Goal: Task Accomplishment & Management: Complete application form

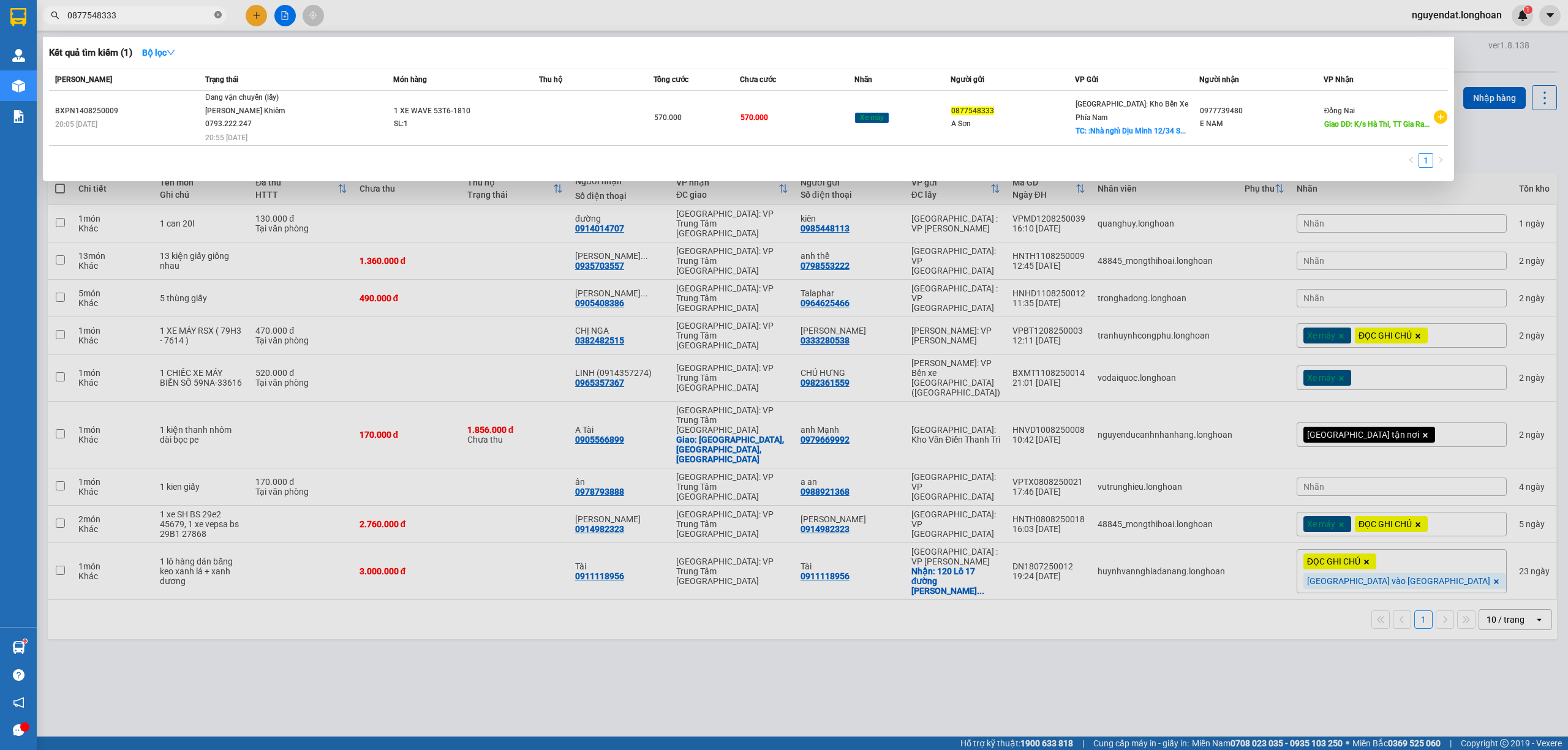
click at [217, 15] on icon "close-circle" at bounding box center [217, 14] width 7 height 7
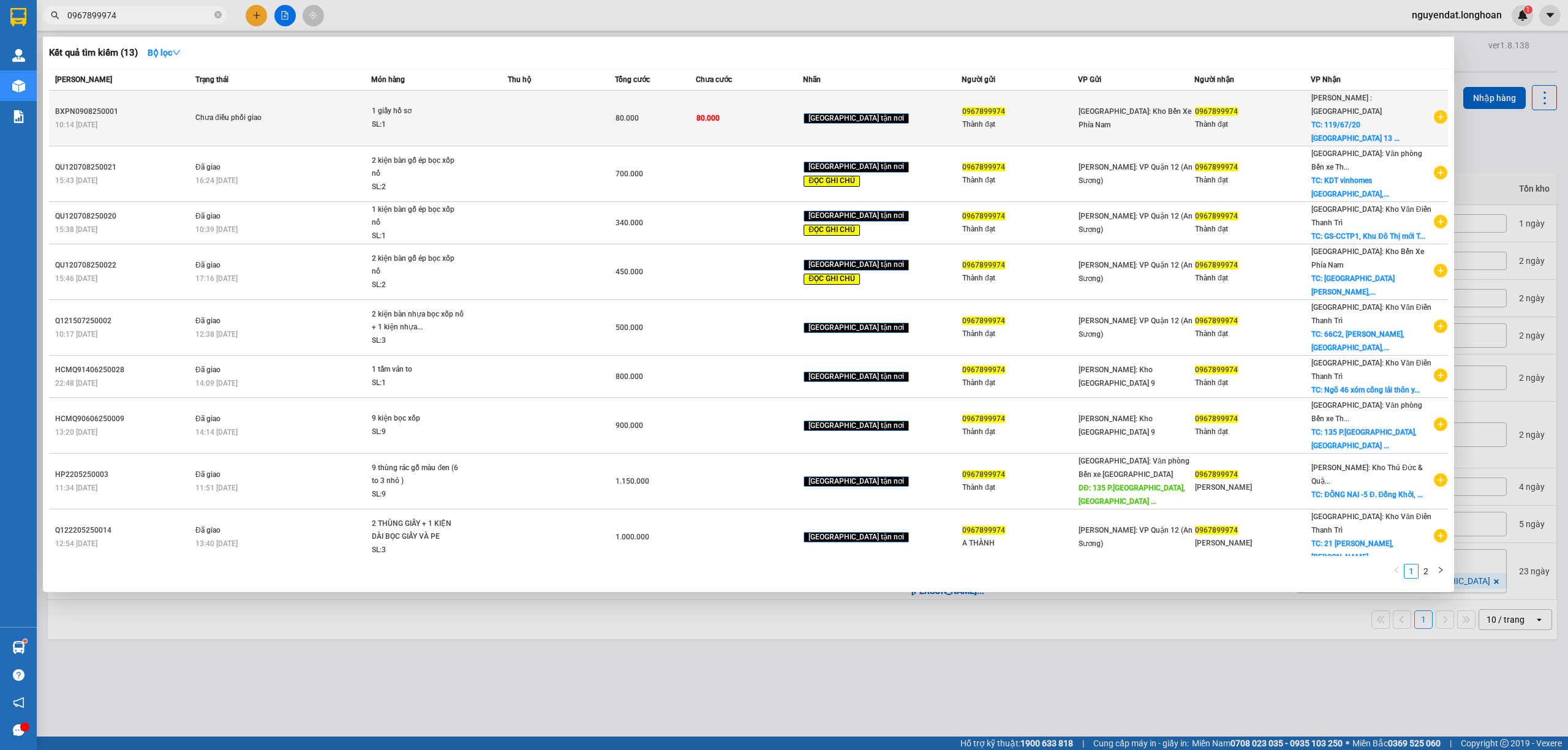
type input "0967899974"
click at [442, 119] on div "SL: 1" at bounding box center [417, 125] width 92 height 13
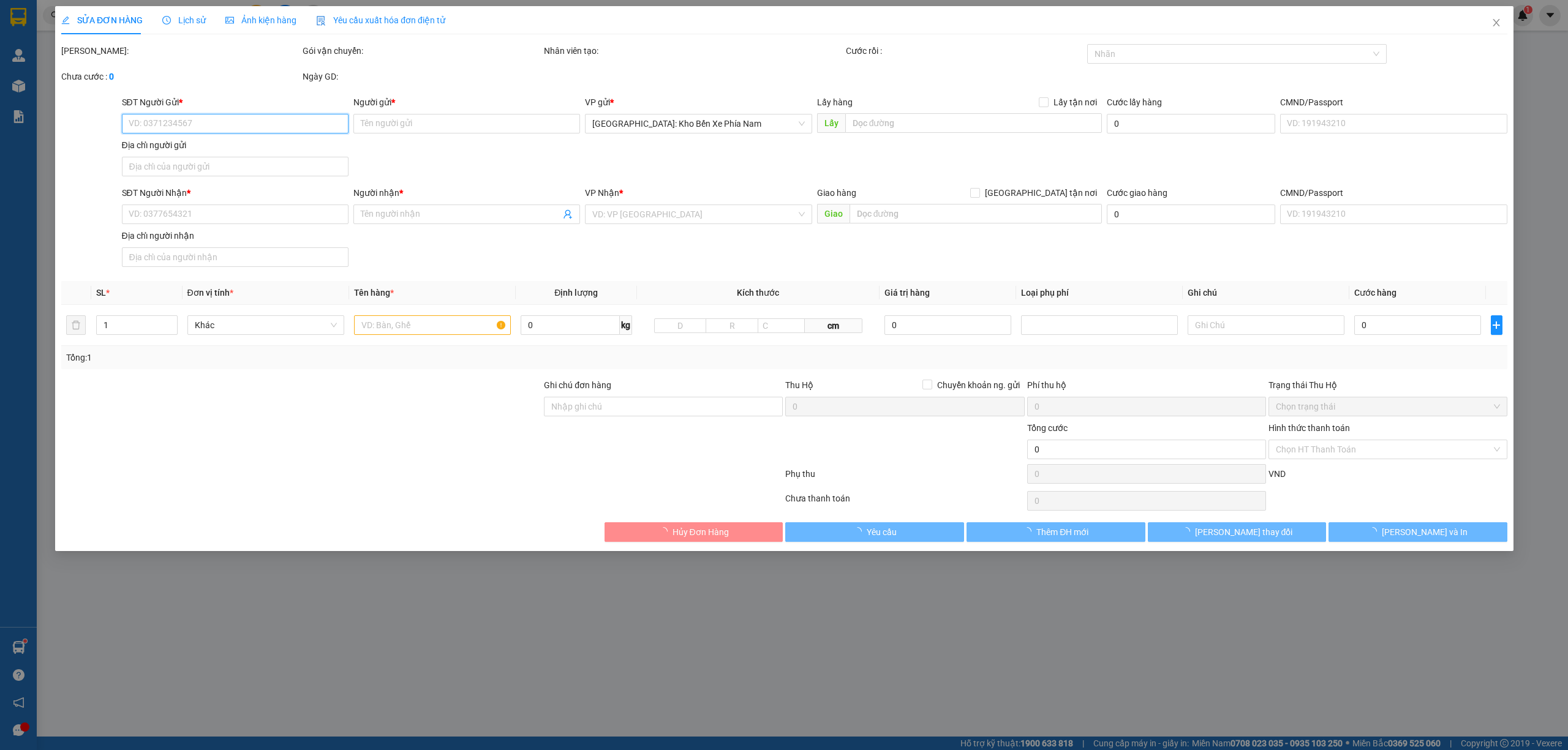
type input "0967899974"
type input "Thành đạt"
type input "0967899974"
type input "Thành đạt"
checkbox input "true"
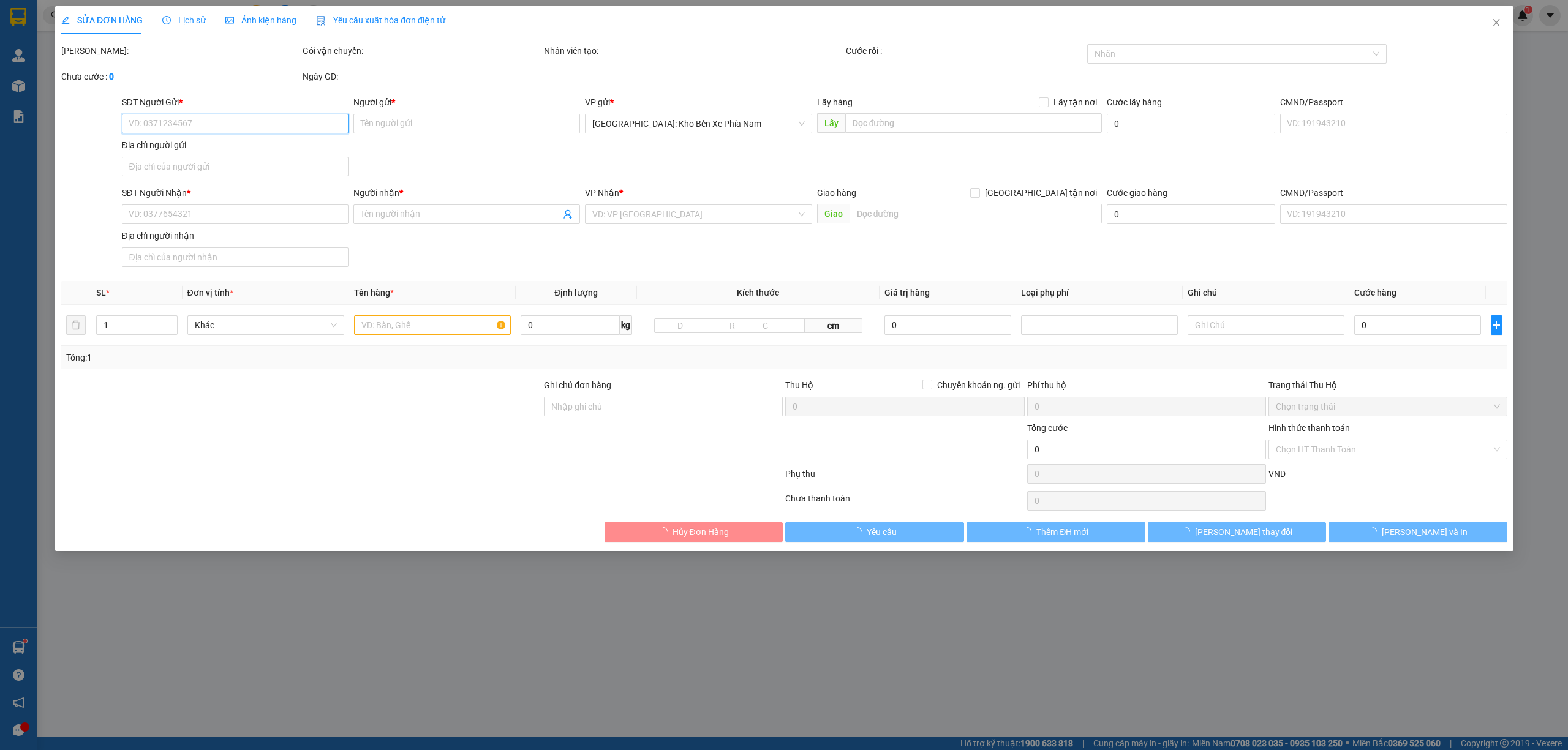
type input "119/67/20 [STREET_ADDRESS]"
type input "80.000"
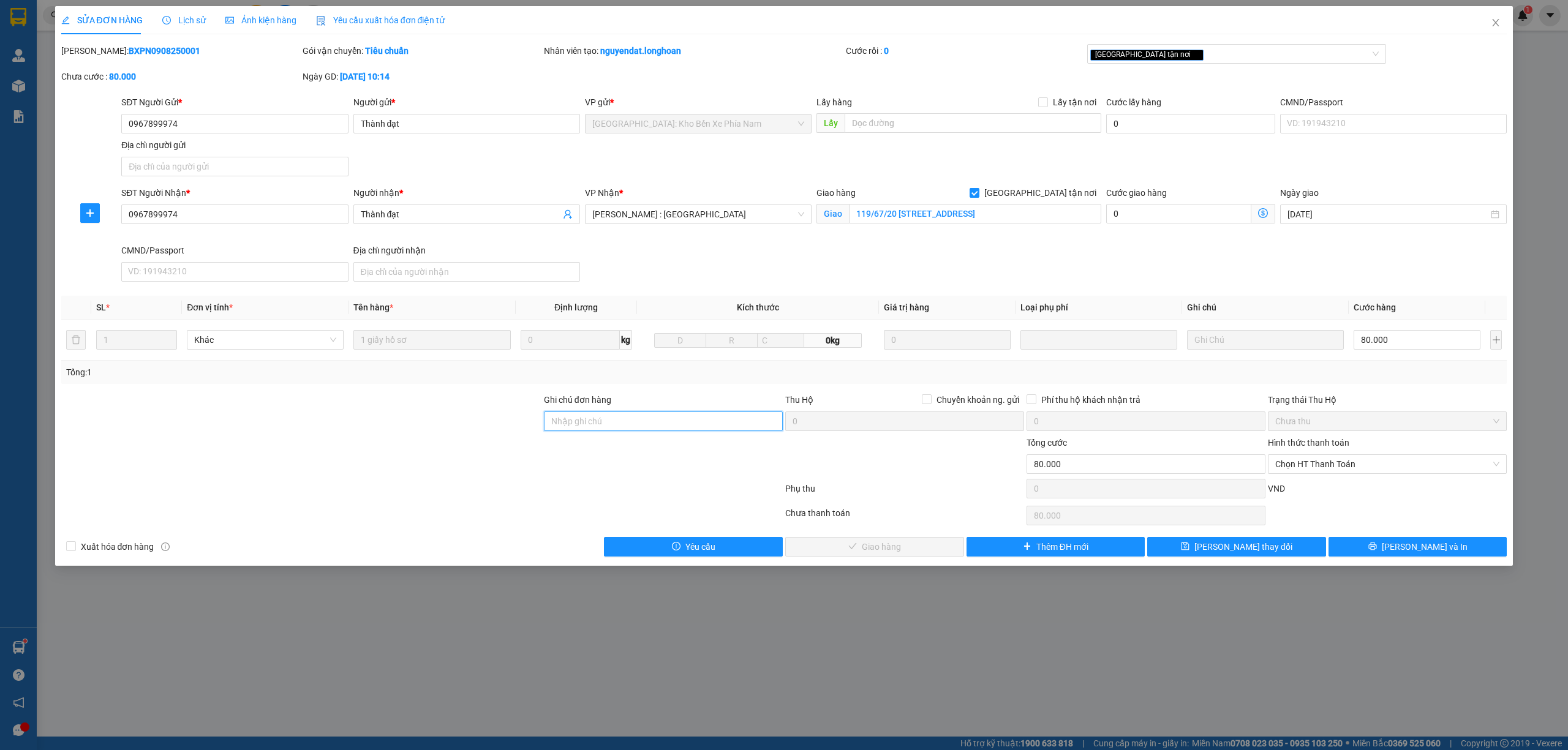
click at [642, 420] on input "Ghi chú đơn hàng" at bounding box center [663, 421] width 239 height 20
click at [1395, 341] on input "80.000" at bounding box center [1417, 340] width 126 height 20
type input "0"
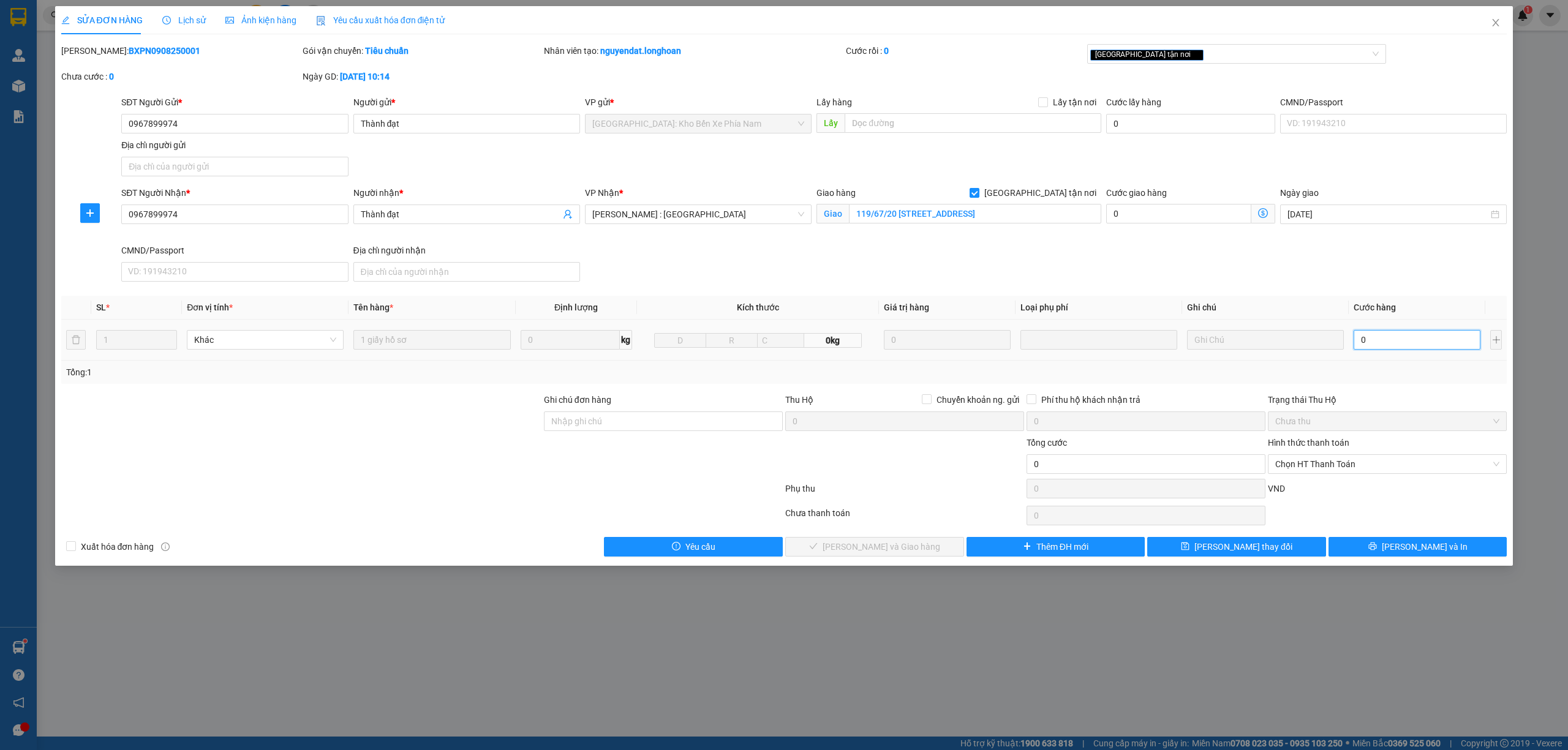
type input "5"
type input "05"
type input "50"
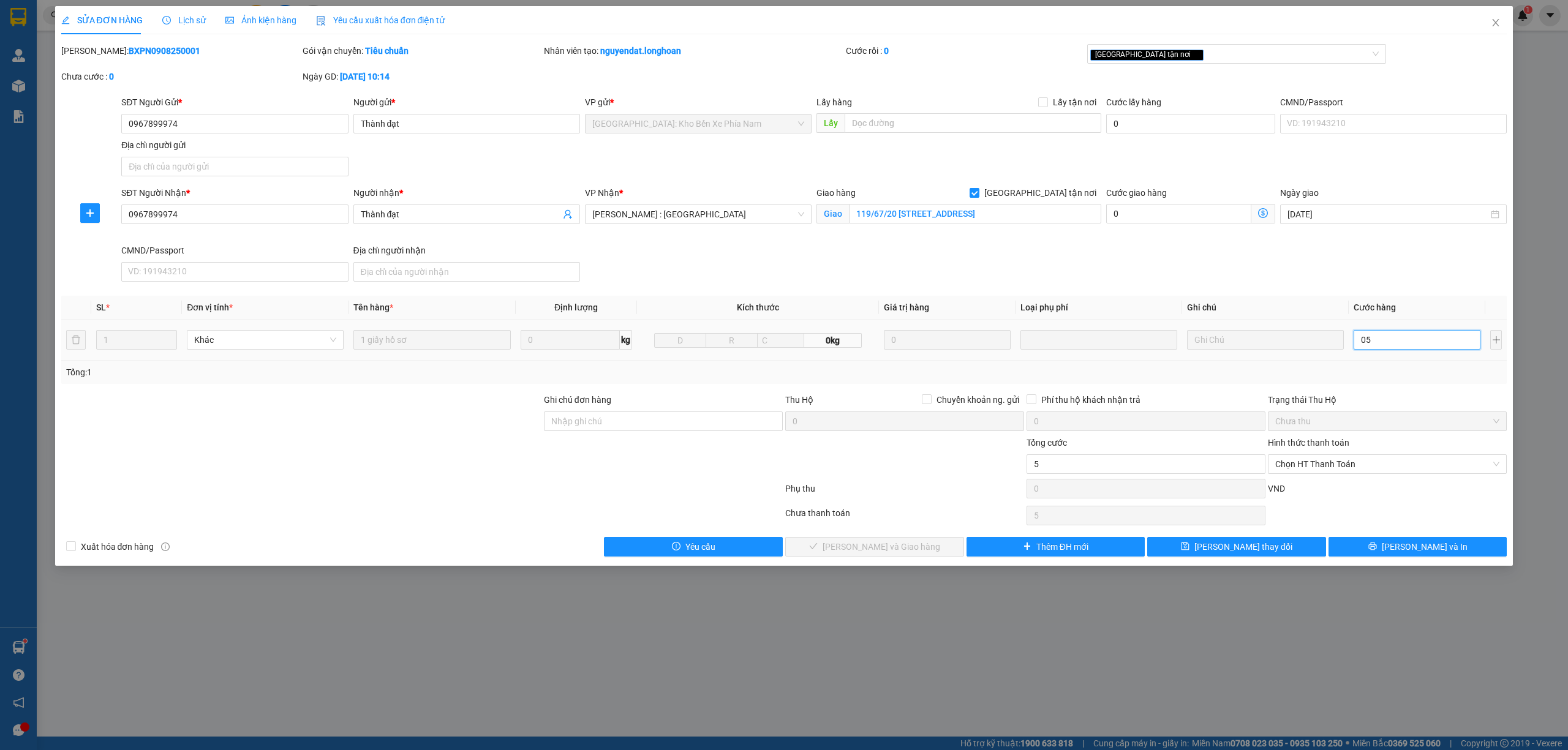
type input "050"
type input "500"
type input "0.500"
type input "5.000"
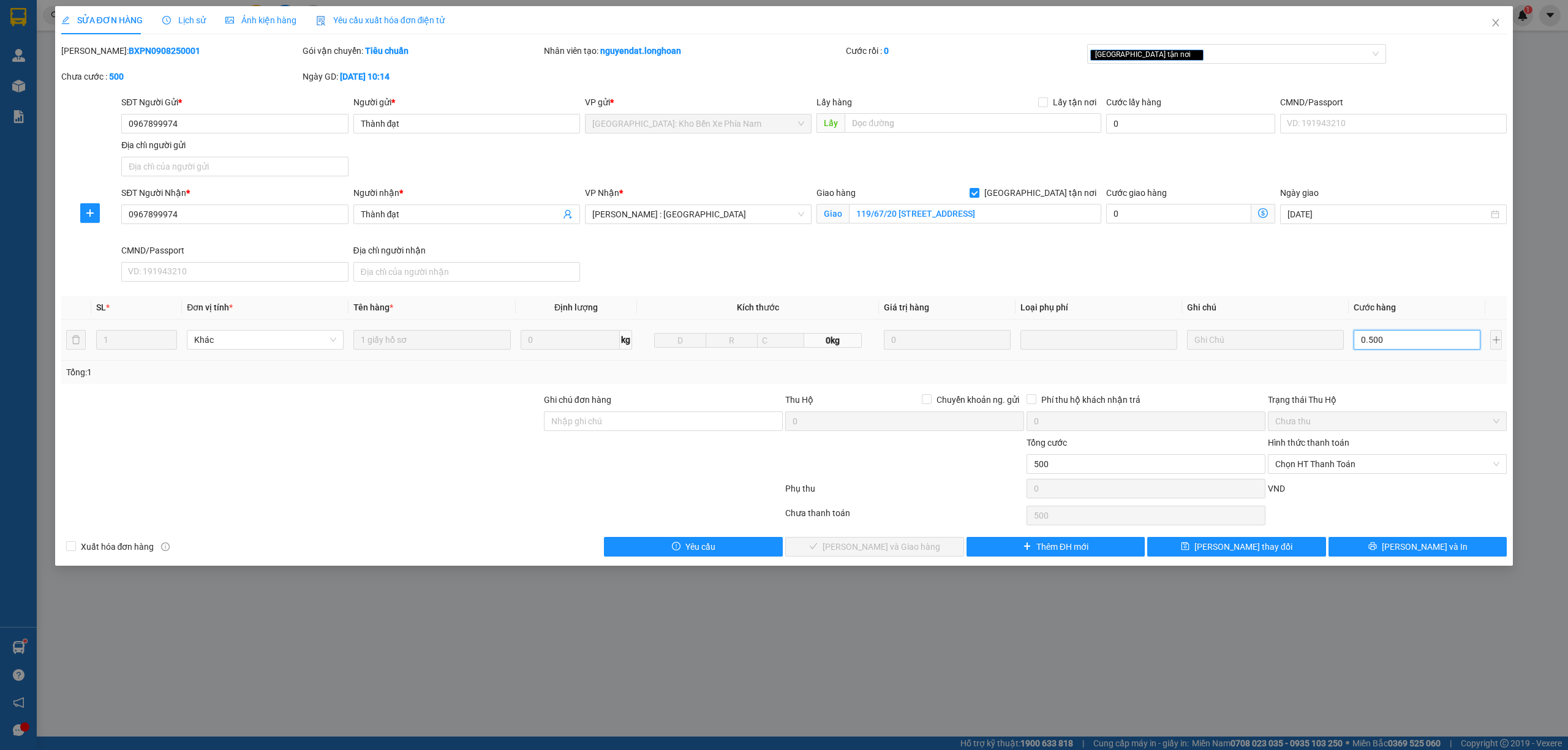
type input "5.000"
type input "05.000"
type input "50.000"
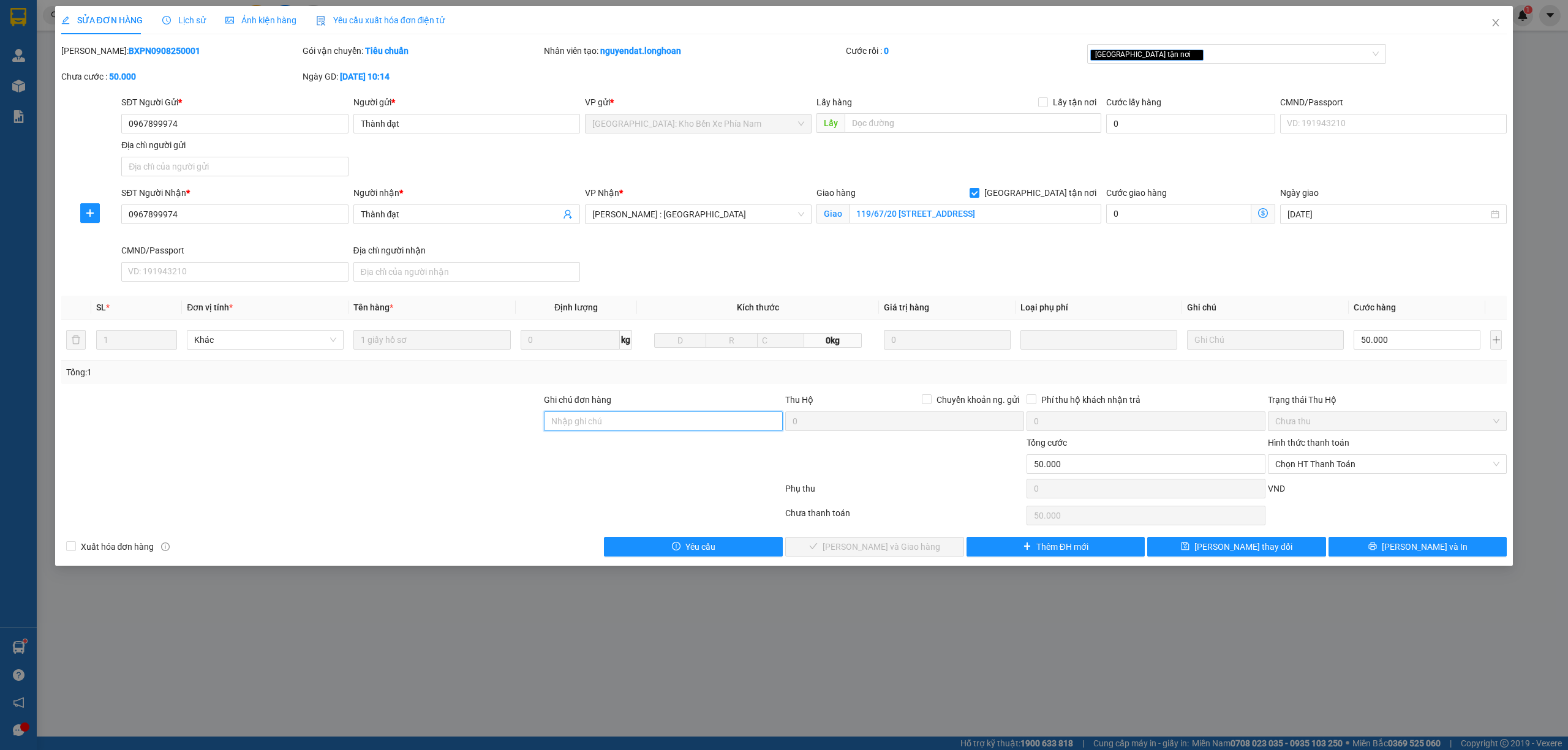
click at [681, 424] on input "Ghi chú đơn hàng" at bounding box center [663, 421] width 239 height 20
type input "khách đến kho nhận giảm cước lấy tại vp"
click at [978, 209] on input "119/67/20 [STREET_ADDRESS]" at bounding box center [974, 213] width 252 height 20
click at [1257, 549] on span "[PERSON_NAME] thay đổi" at bounding box center [1243, 546] width 98 height 13
click at [1238, 554] on span "[PERSON_NAME] thay đổi" at bounding box center [1243, 546] width 98 height 13
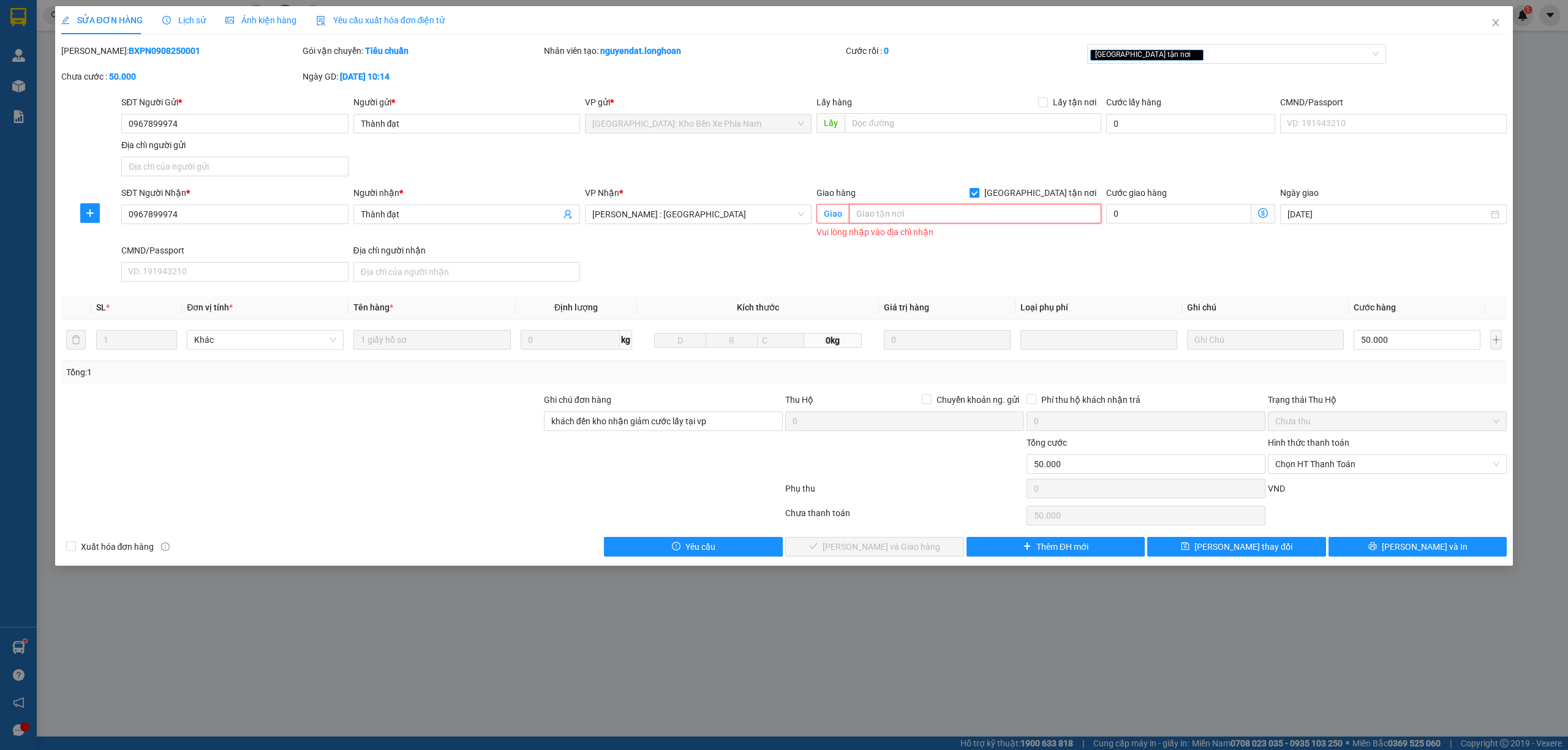
click at [906, 219] on input "text" at bounding box center [974, 213] width 252 height 20
type input "lấy tại kho"
click at [1281, 552] on button "[PERSON_NAME] thay đổi" at bounding box center [1236, 547] width 179 height 20
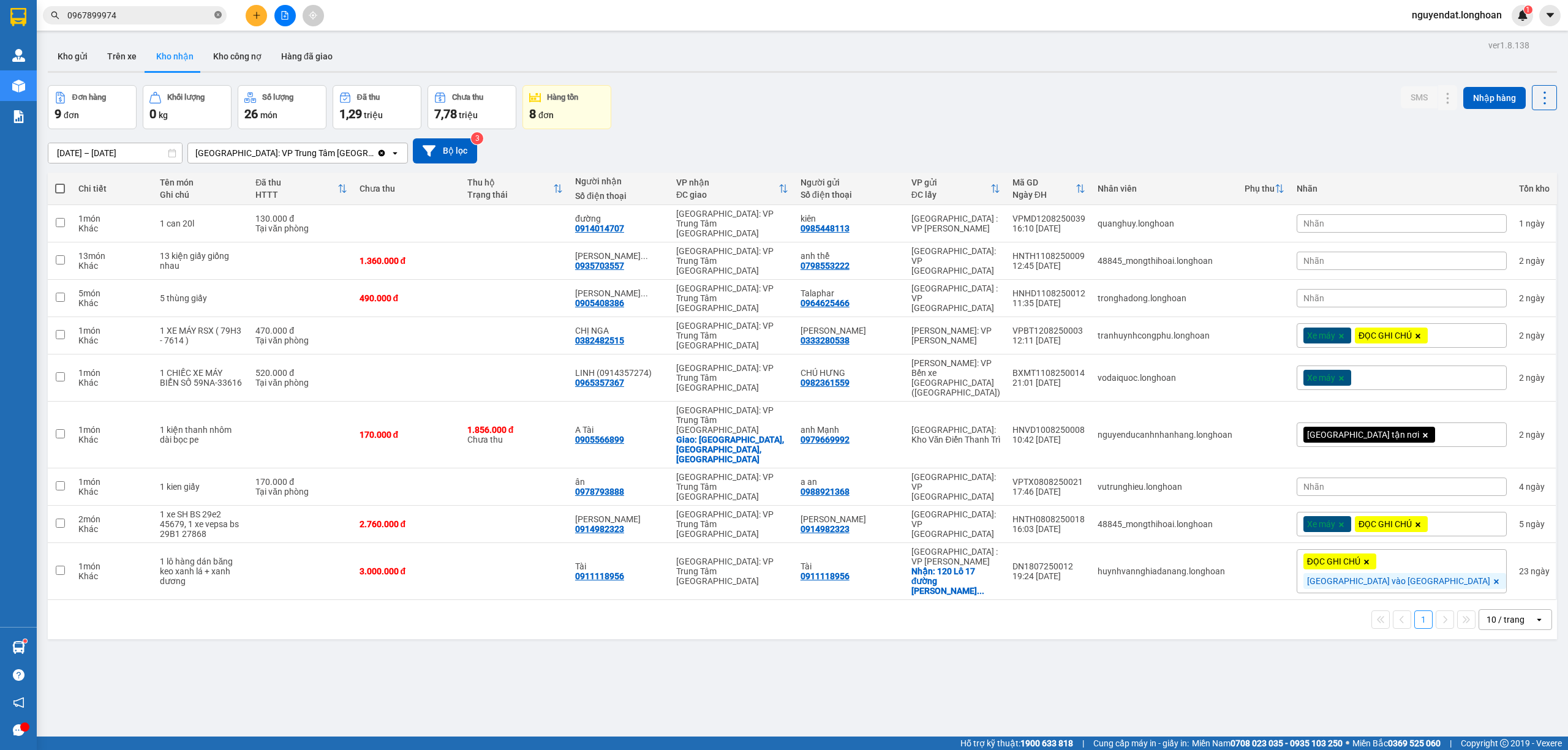
click at [219, 13] on icon "close-circle" at bounding box center [217, 14] width 7 height 7
click at [93, 17] on input "text" at bounding box center [139, 15] width 145 height 13
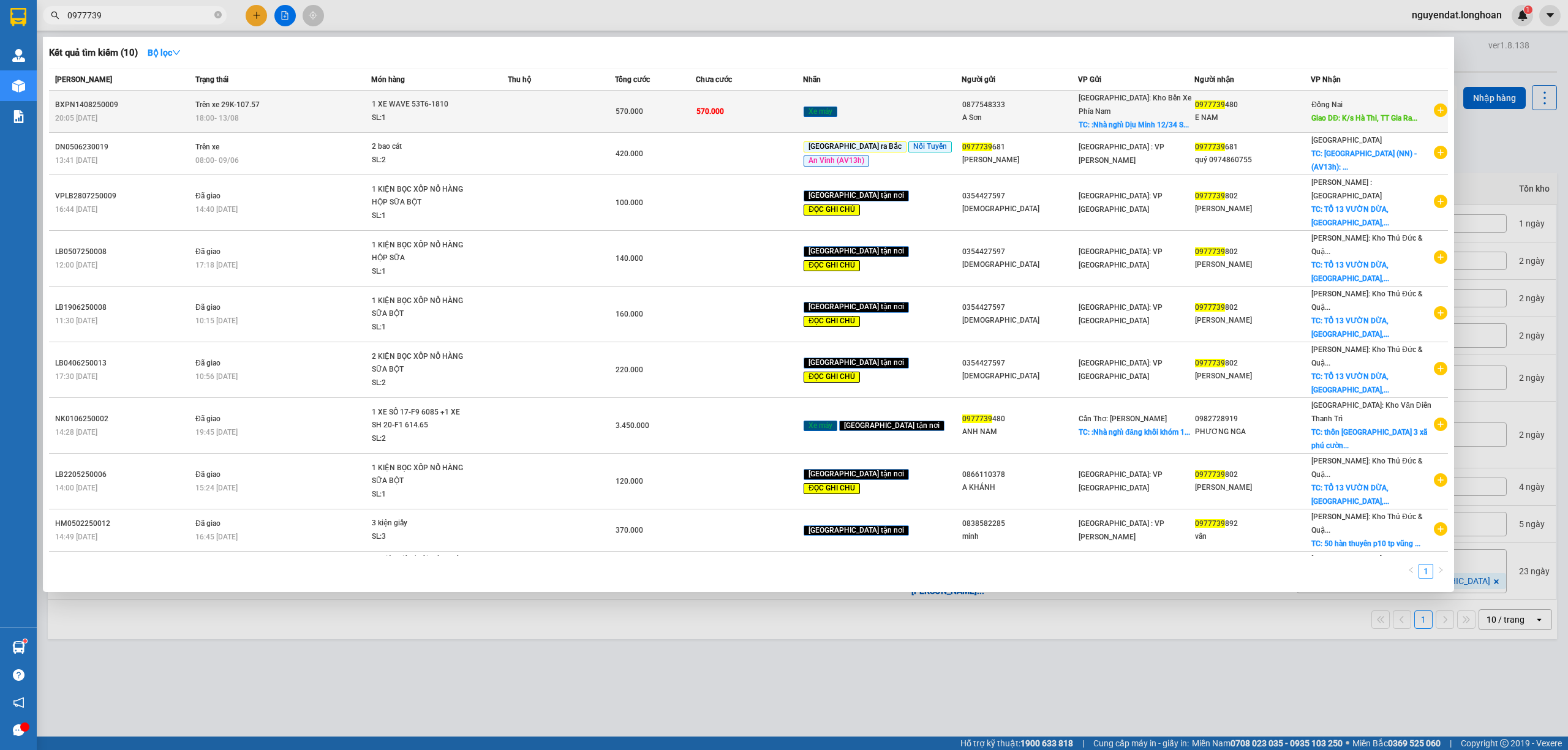
type input "0977739"
click at [488, 98] on span "1 XE WAVE 53T6-1810 SL: 1" at bounding box center [439, 111] width 134 height 26
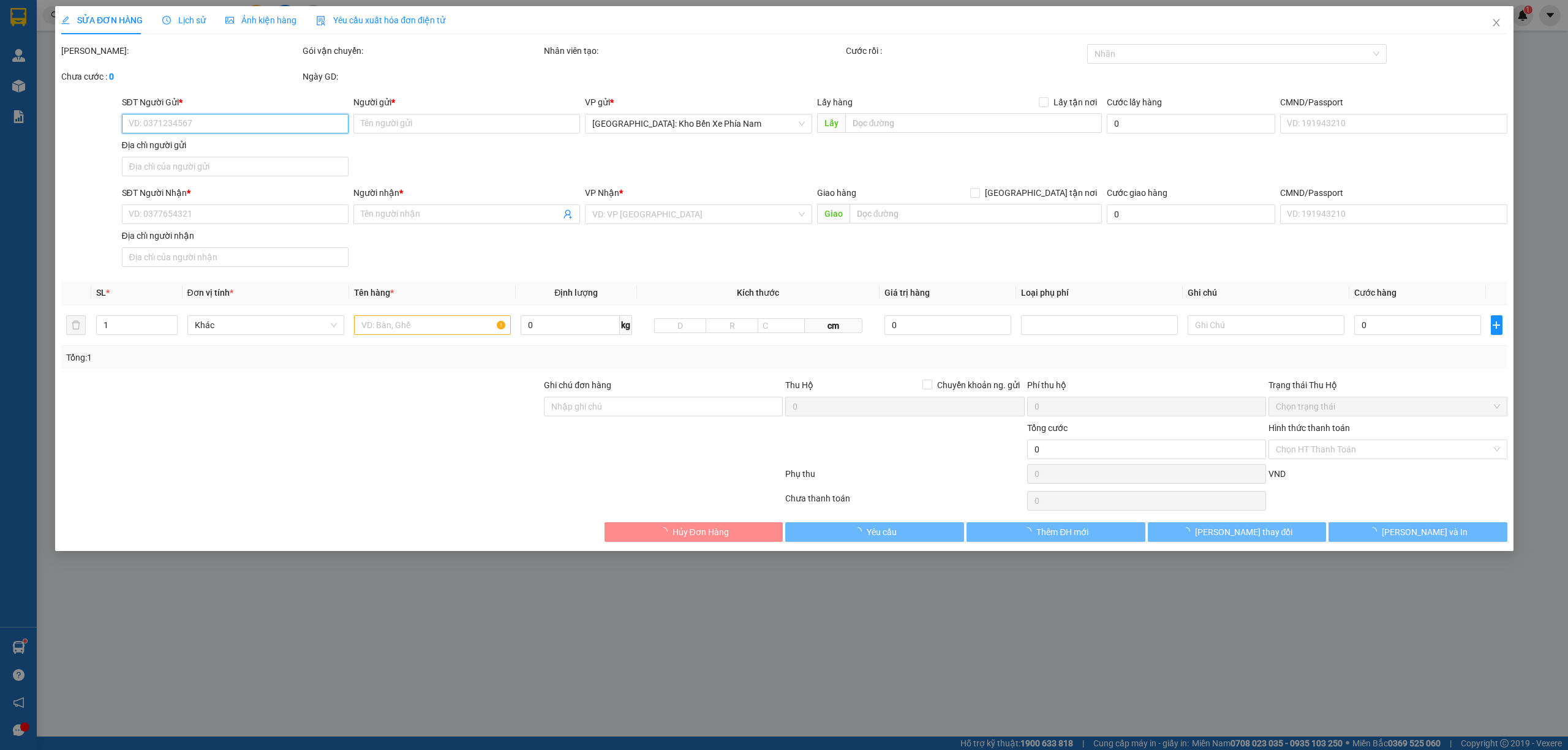
type input "0877548333"
type input "A Sơn"
checkbox input "true"
type input ":Nhà nghỉ Dịu Minh 12/34 [GEOGRAPHIC_DATA], [GEOGRAPHIC_DATA]"
type input "0977739480"
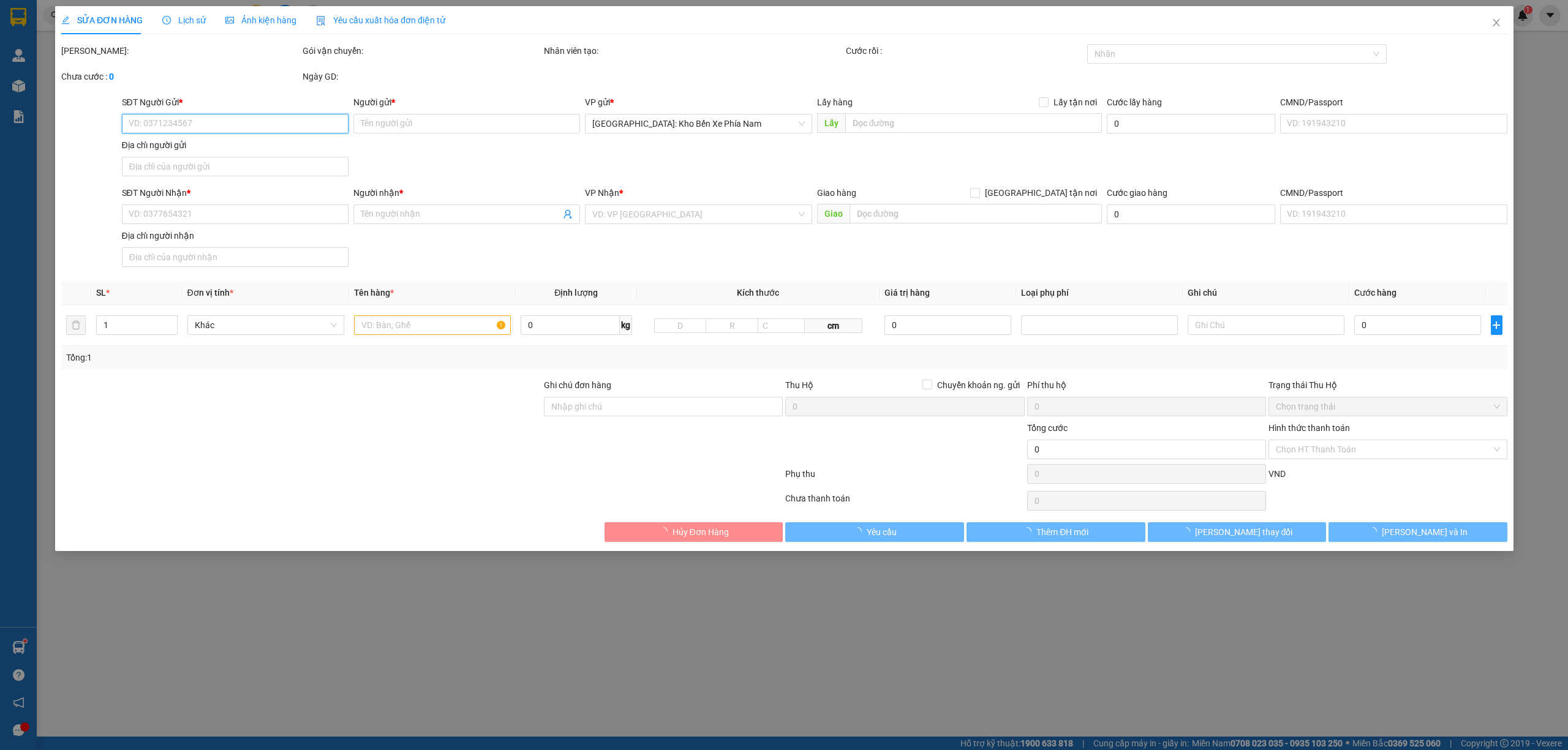
type input "E NAM"
type input "K/s Hà Thi, TT [PERSON_NAME], [PERSON_NAME][GEOGRAPHIC_DATA], [GEOGRAPHIC_DATA]…"
type input "1 CHÌA KHOÁ + KO CAVAT"
type input "570.000"
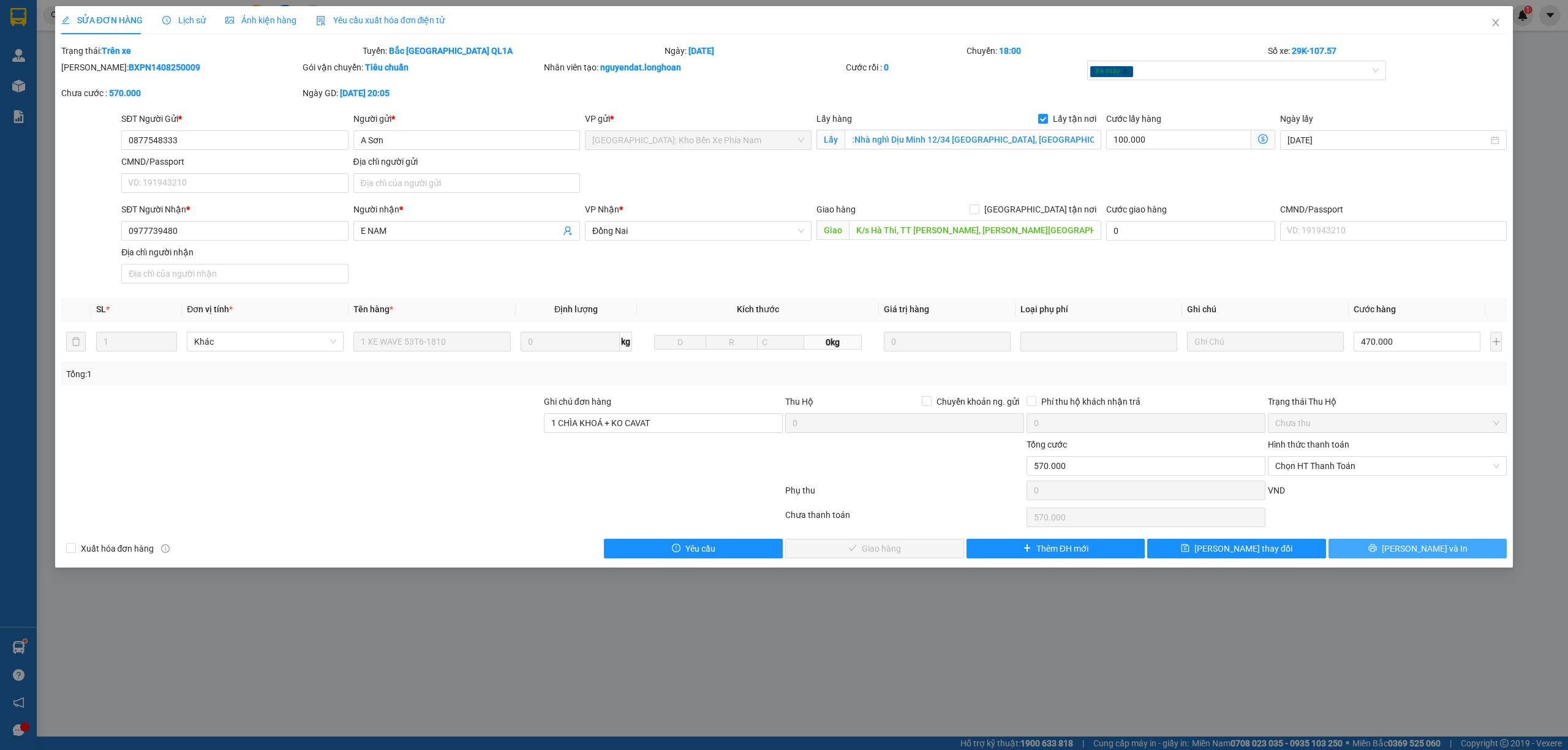
click at [1438, 556] on span "[PERSON_NAME] và In" at bounding box center [1424, 548] width 85 height 13
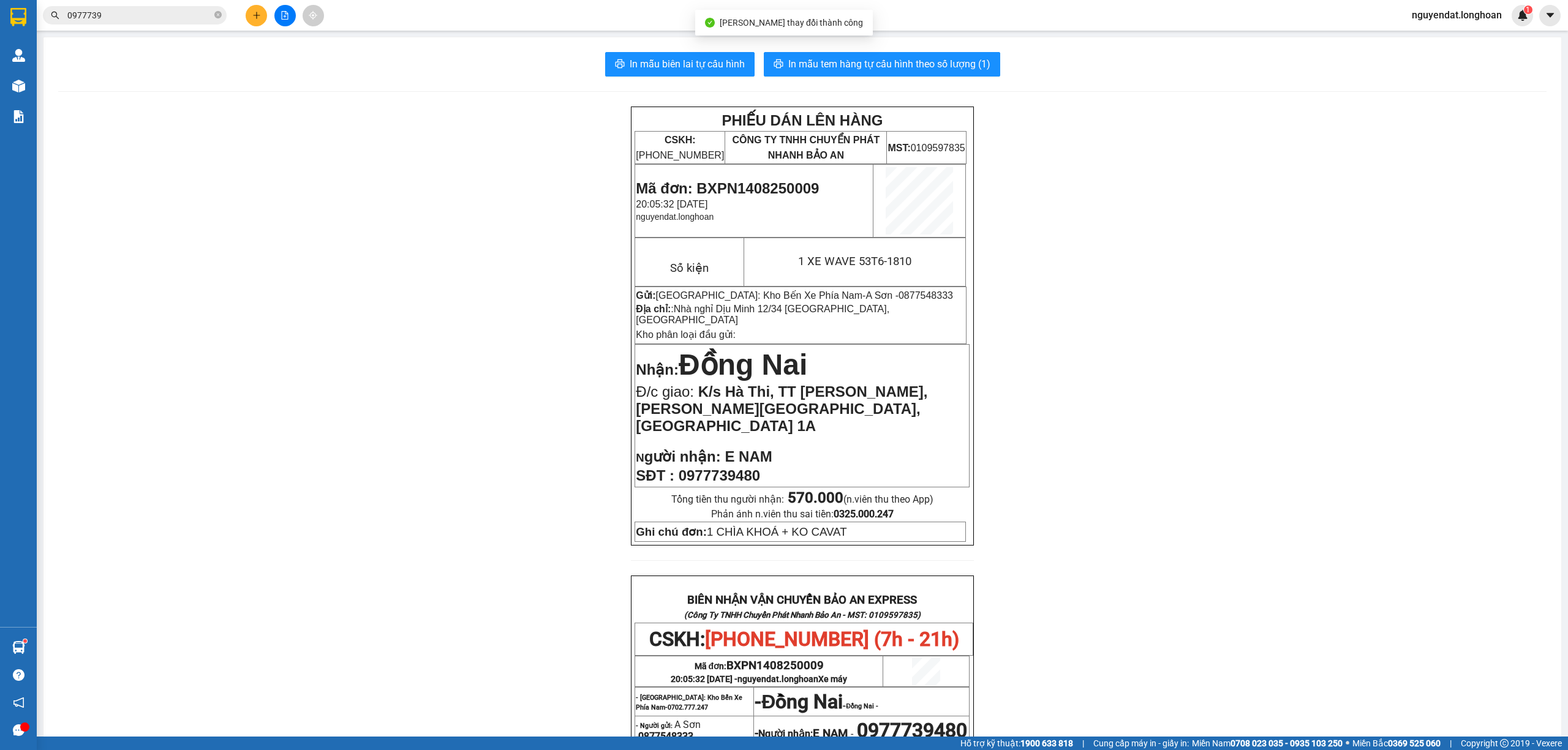
scroll to position [81, 0]
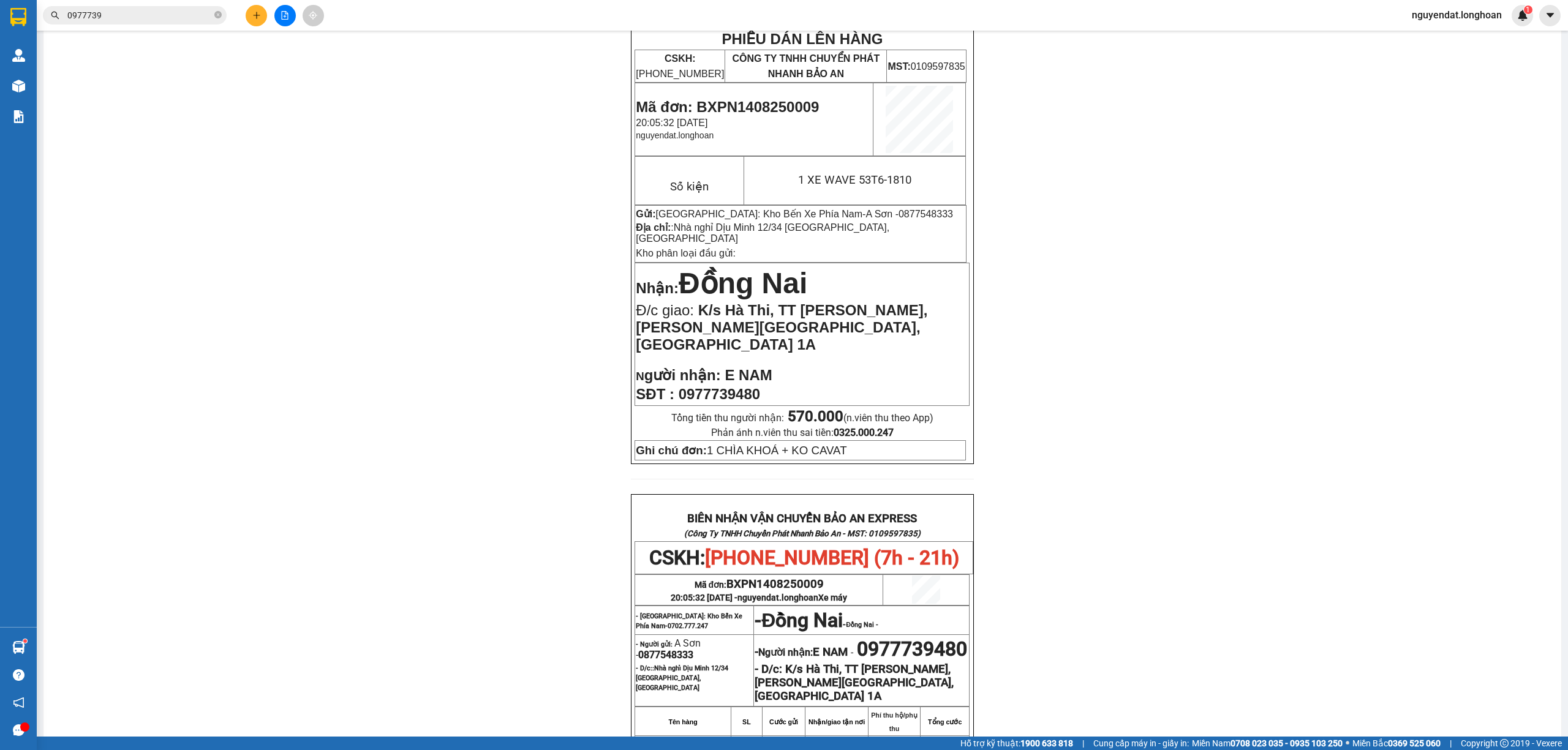
click at [239, 222] on div "PHIẾU DÁN LÊN HÀNG CSKH: [PHONE_NUMBER] CÔNG TY TNHH CHUYỂN PHÁT NHANH BẢO AN M…" at bounding box center [802, 545] width 1488 height 1040
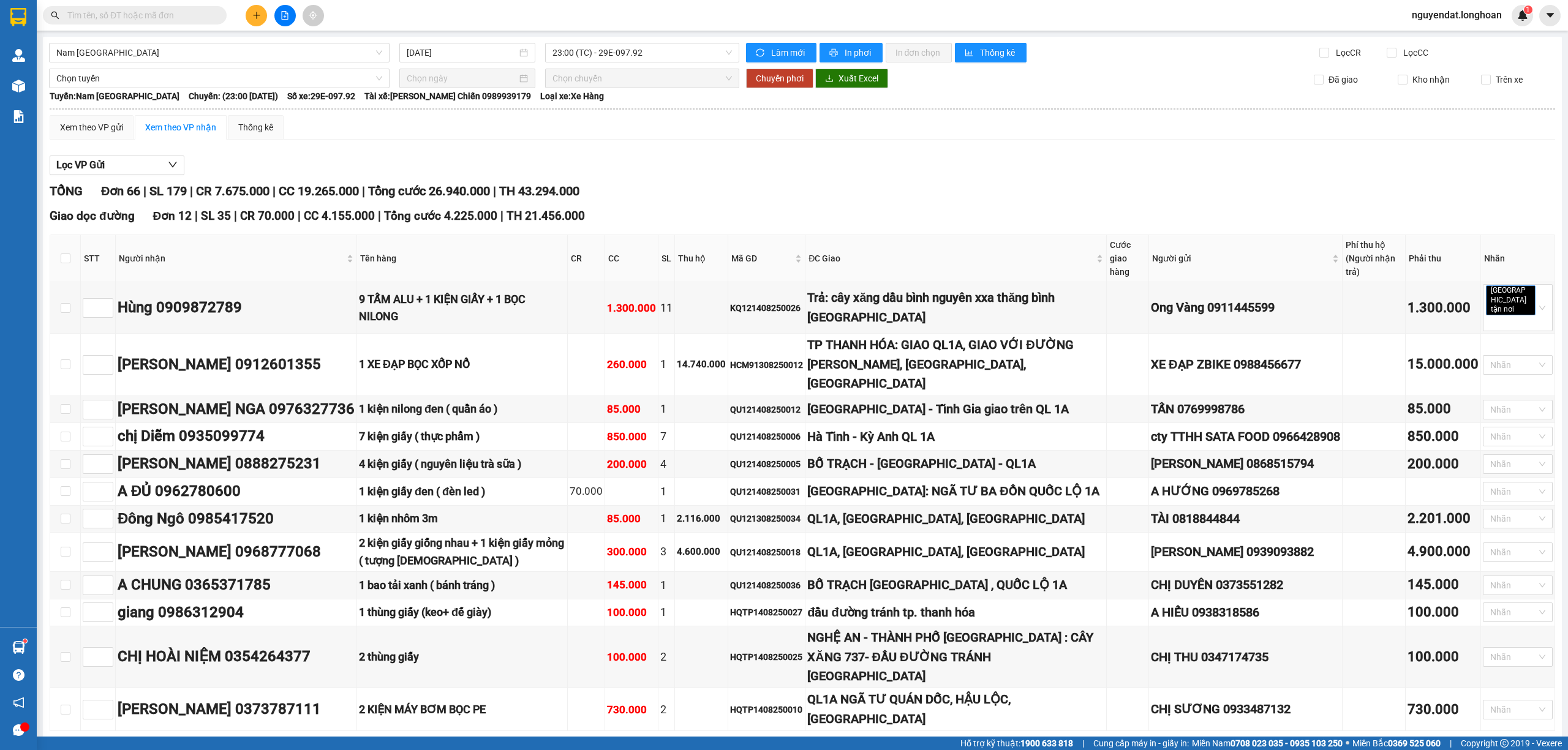
scroll to position [3073, 0]
